Goal: Obtain resource: Download file/media

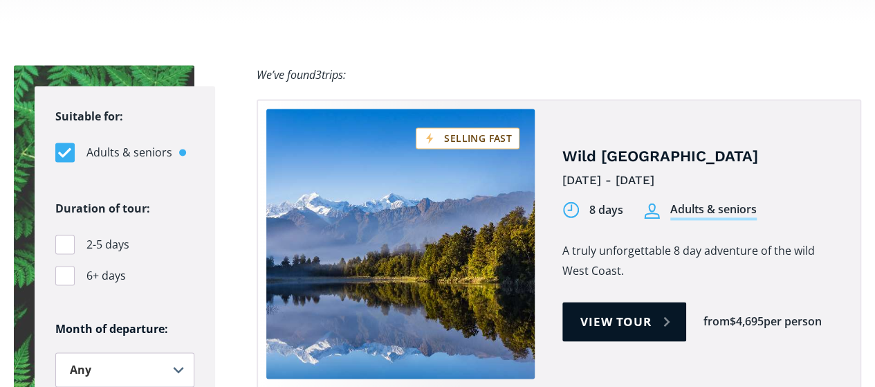
scroll to position [949, 0]
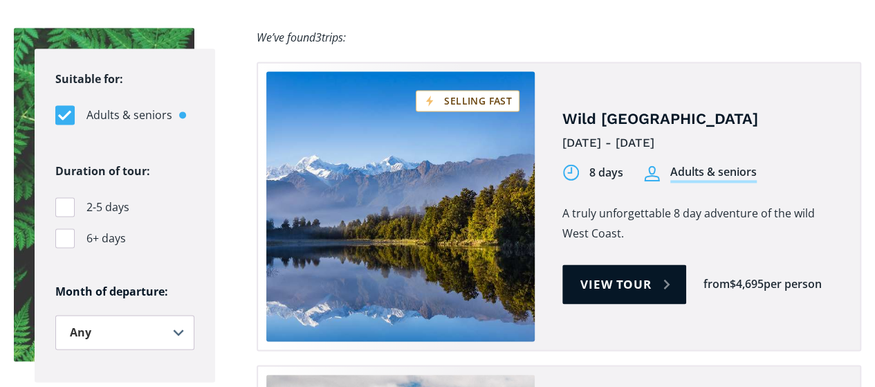
click at [601, 264] on link "View tour" at bounding box center [625, 283] width 124 height 39
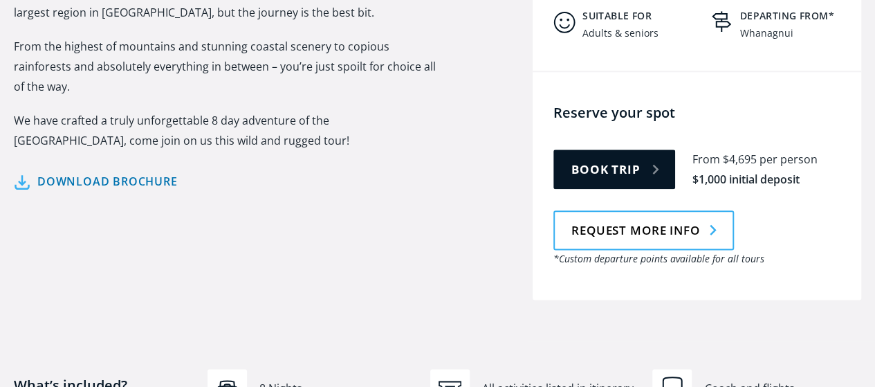
scroll to position [790, 0]
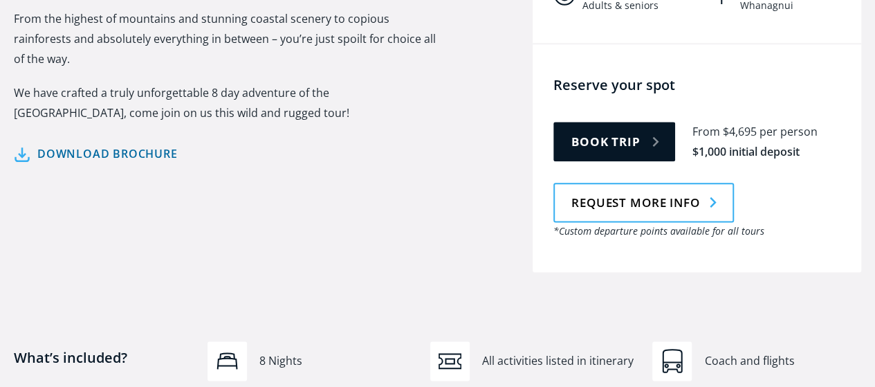
click at [22, 144] on link "Download brochure" at bounding box center [96, 154] width 164 height 20
